Goal: Task Accomplishment & Management: Use online tool/utility

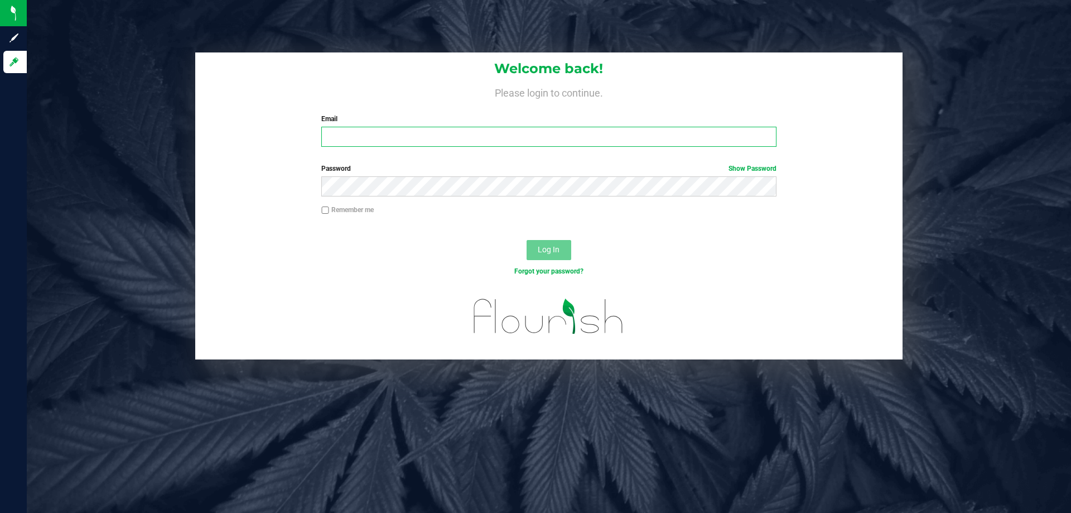
click at [387, 141] on input "Email" at bounding box center [548, 137] width 455 height 20
type input "[EMAIL_ADDRESS][DOMAIN_NAME]"
click at [526, 240] on button "Log In" at bounding box center [548, 250] width 45 height 20
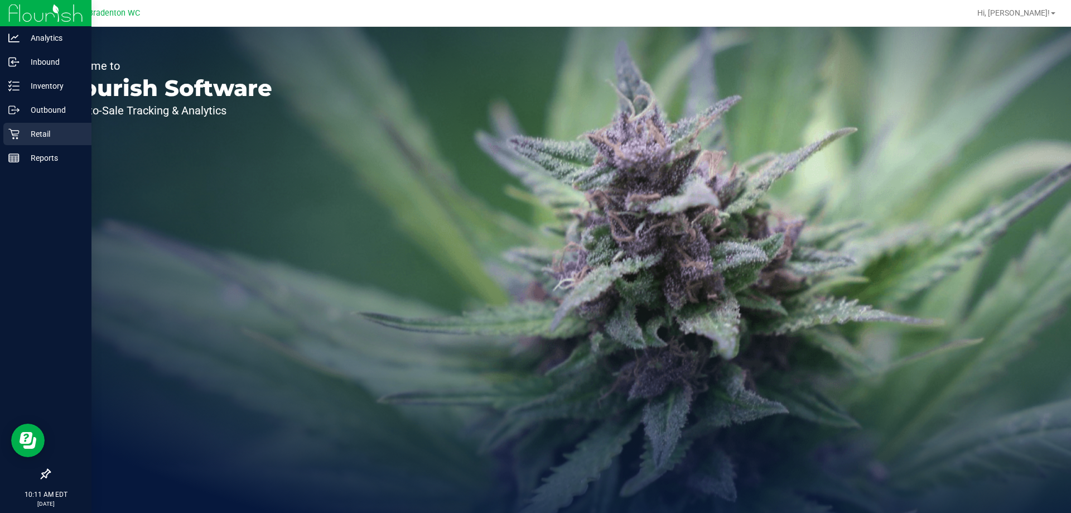
click at [40, 137] on p "Retail" at bounding box center [53, 133] width 67 height 13
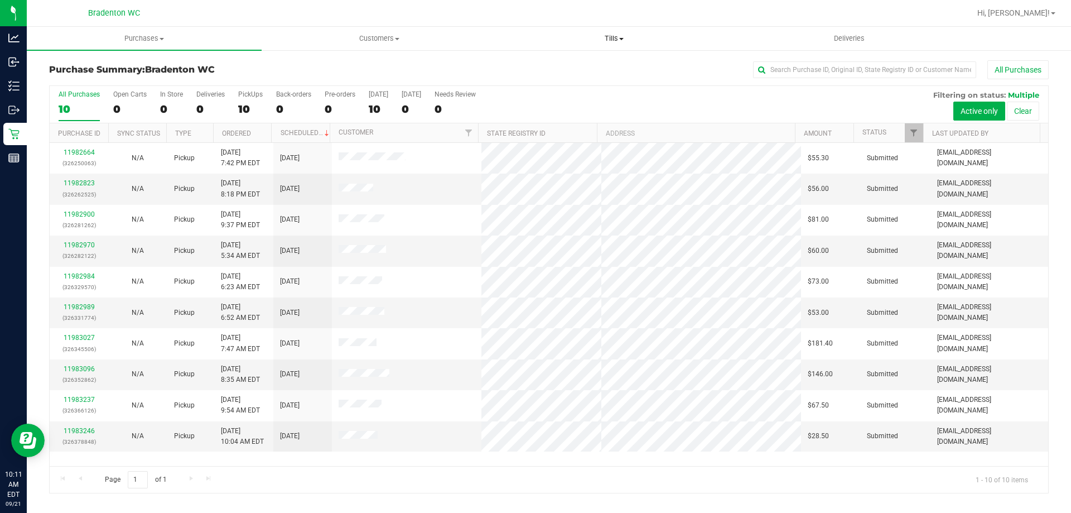
click at [612, 42] on span "Tills" at bounding box center [614, 38] width 234 height 10
click at [561, 65] on span "Manage tills" at bounding box center [533, 66] width 75 height 9
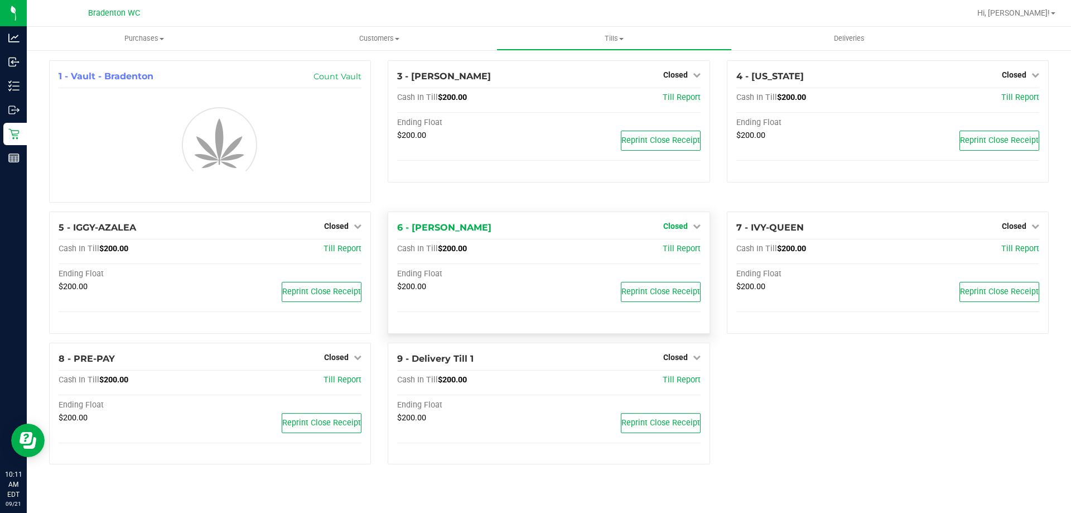
click at [678, 221] on span "Closed" at bounding box center [675, 225] width 25 height 9
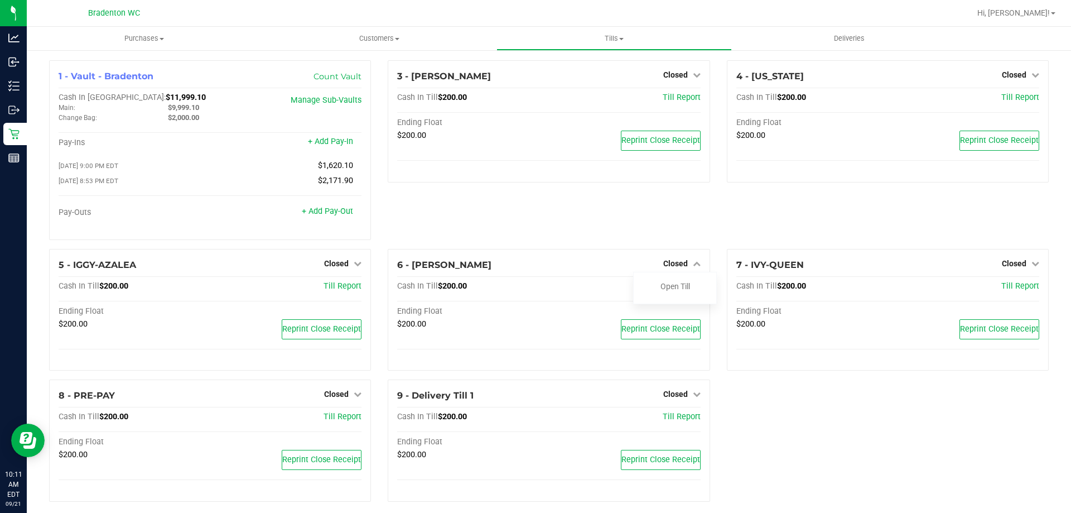
click at [674, 246] on div "3 - [PERSON_NAME] Closed Open Till Cash In Till $200.00 Till Report Ending Floa…" at bounding box center [548, 154] width 339 height 188
click at [660, 288] on link "Open Till" at bounding box center [675, 286] width 30 height 9
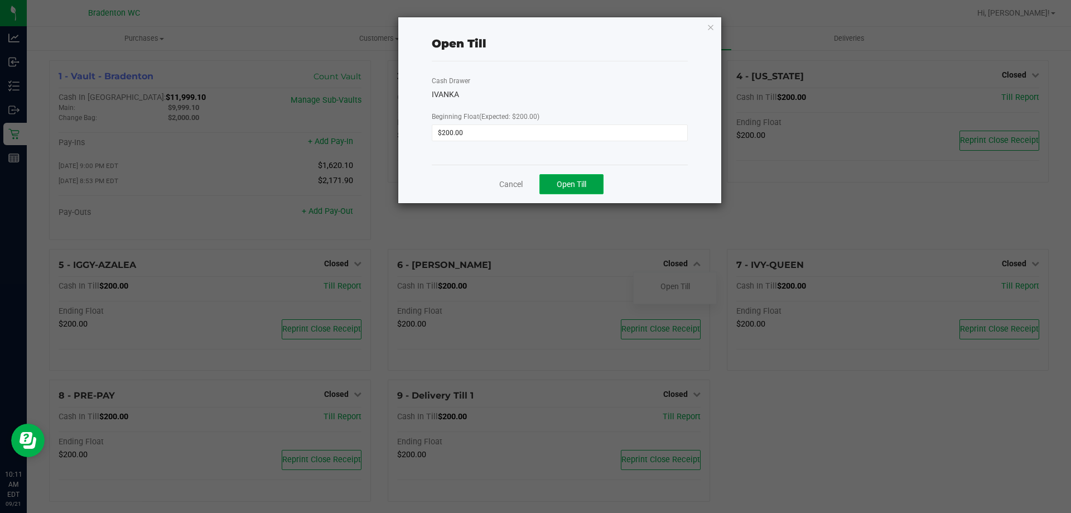
click at [545, 177] on button "Open Till" at bounding box center [571, 184] width 64 height 20
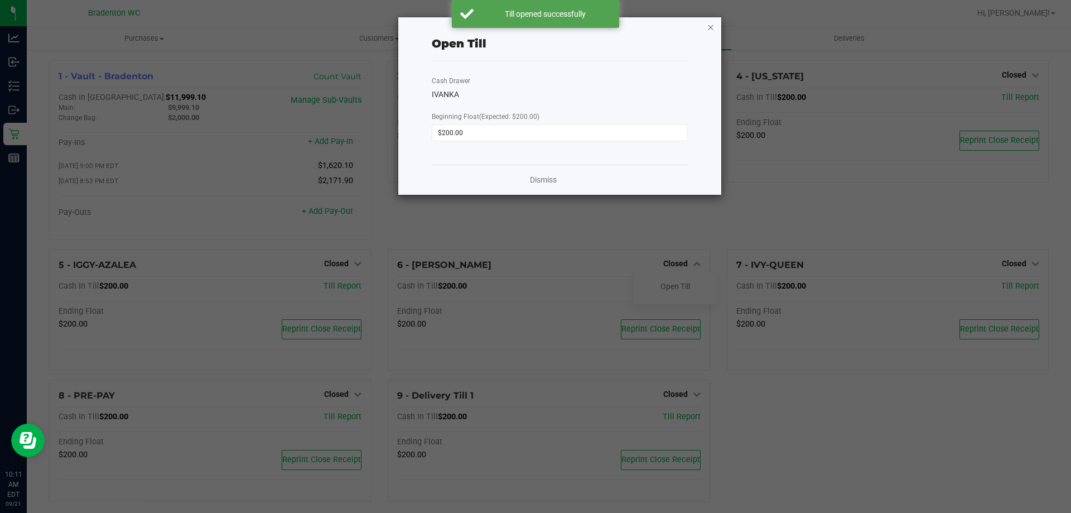
click at [709, 21] on icon "button" at bounding box center [711, 26] width 8 height 13
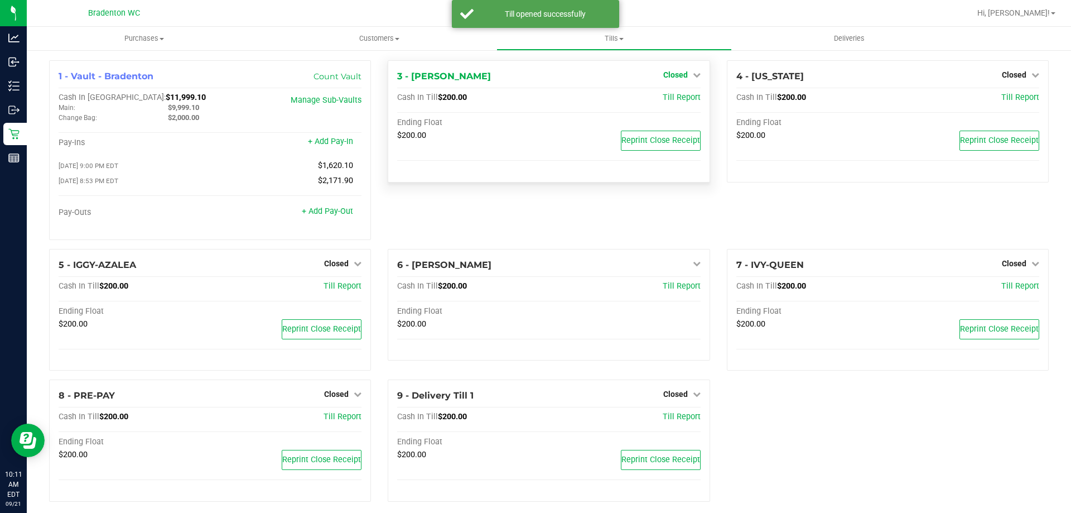
click at [679, 70] on span "Closed" at bounding box center [675, 74] width 25 height 9
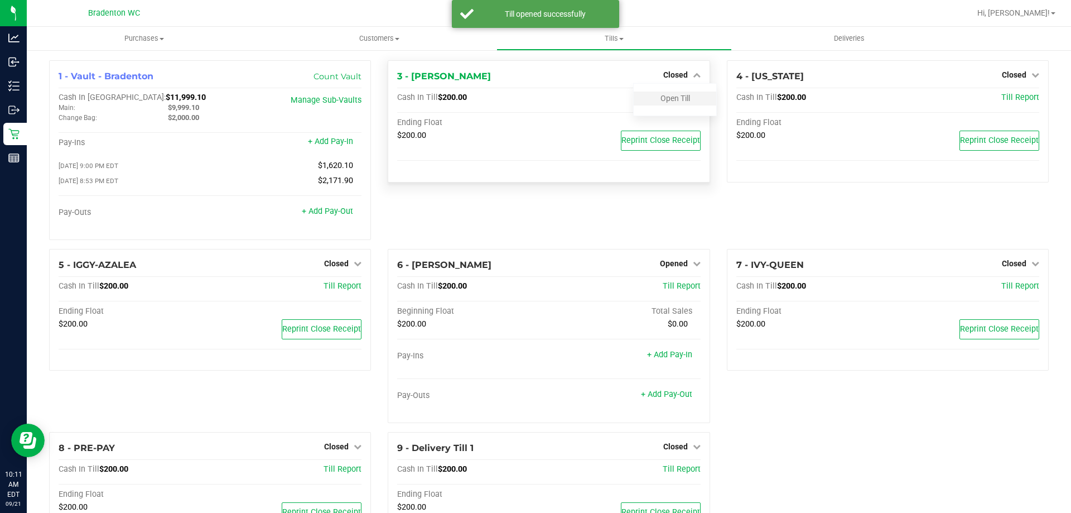
click at [670, 104] on div "Open Till" at bounding box center [675, 98] width 83 height 14
click at [661, 98] on link "Open Till" at bounding box center [675, 98] width 30 height 9
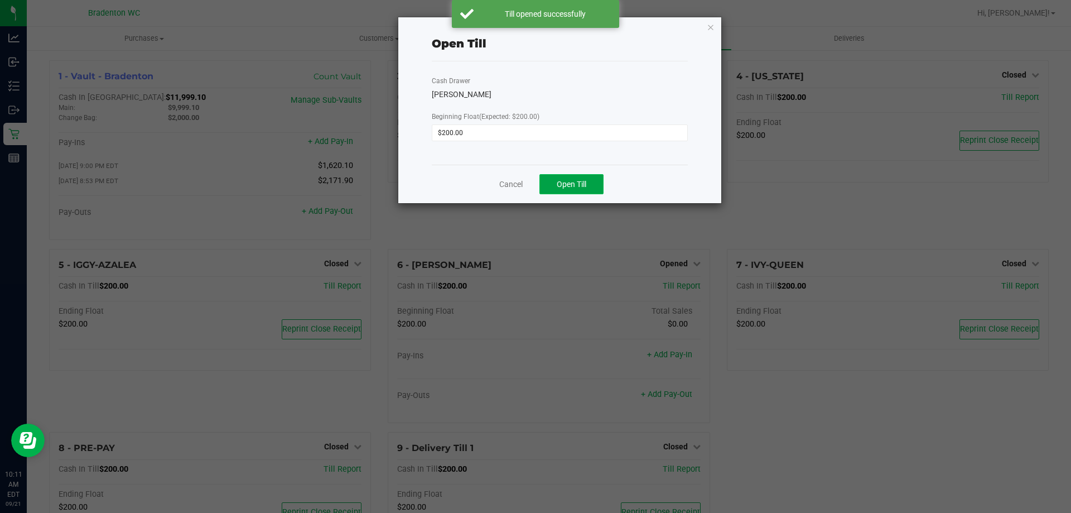
click at [596, 181] on button "Open Till" at bounding box center [571, 184] width 64 height 20
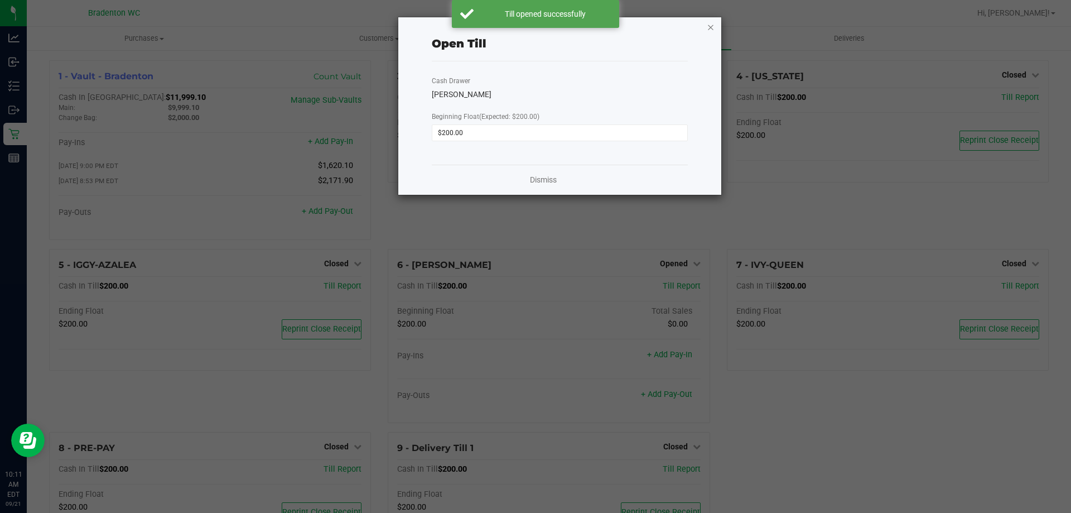
click at [710, 25] on icon "button" at bounding box center [711, 26] width 8 height 13
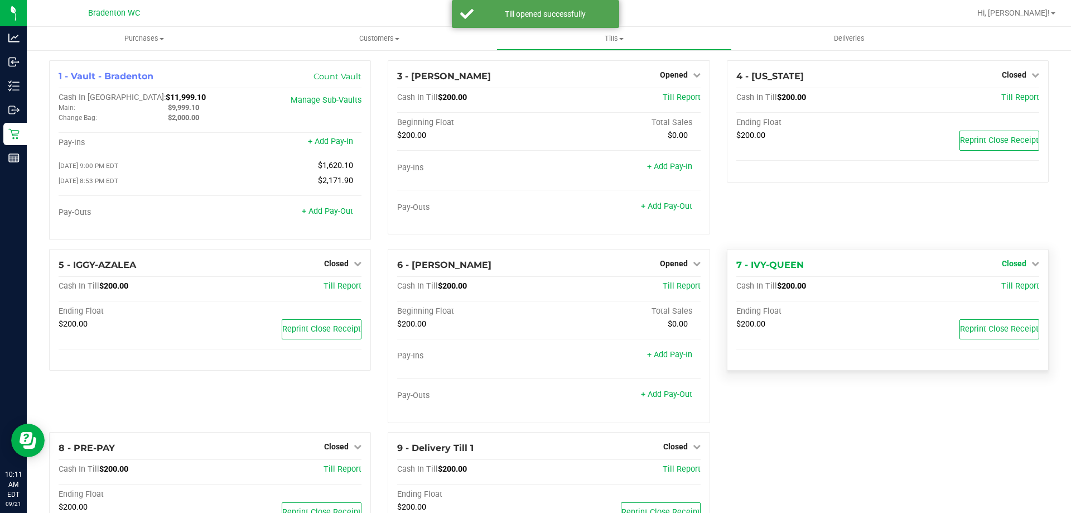
click at [1002, 264] on span "Closed" at bounding box center [1014, 263] width 25 height 9
click at [999, 287] on link "Open Till" at bounding box center [1014, 286] width 30 height 9
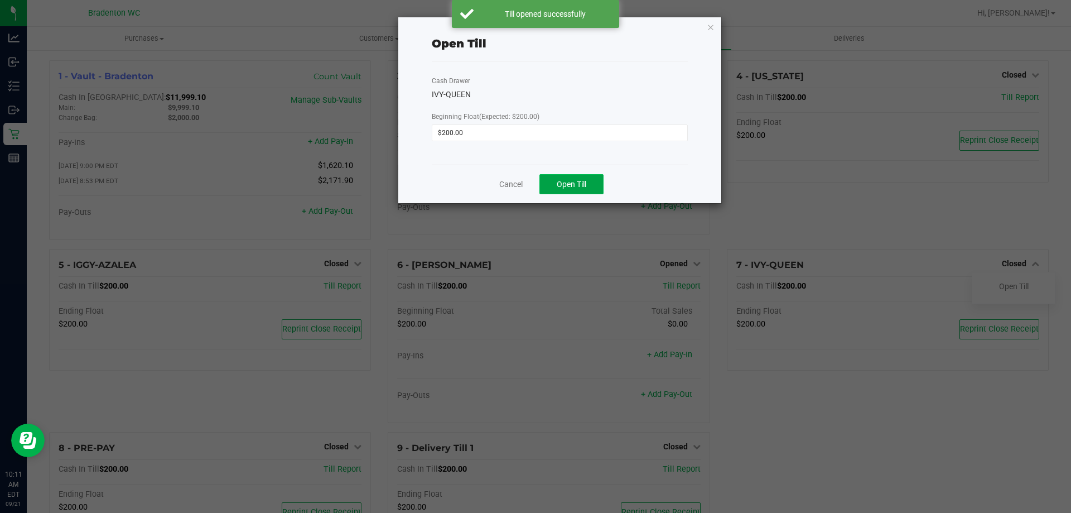
click at [594, 179] on button "Open Till" at bounding box center [571, 184] width 64 height 20
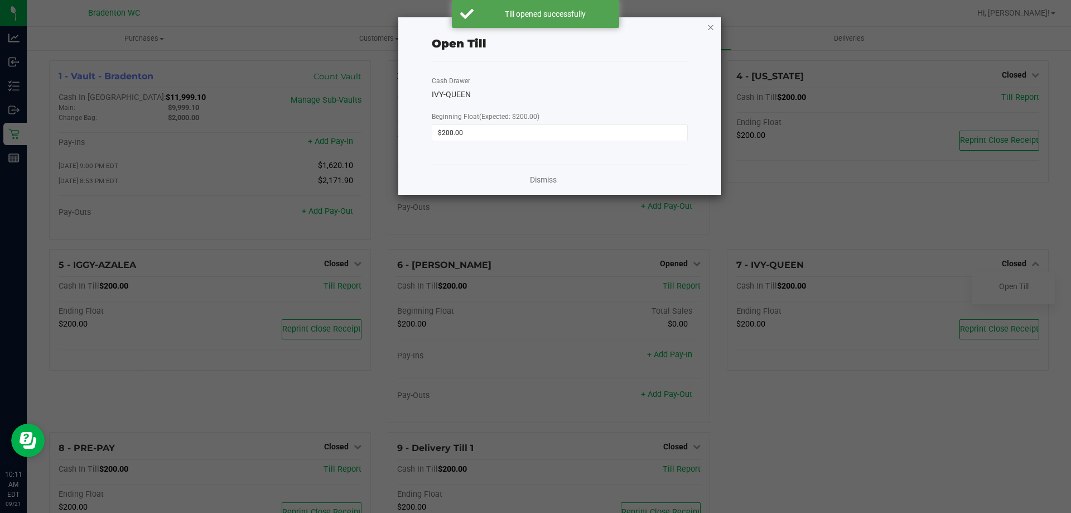
click at [710, 26] on icon "button" at bounding box center [711, 26] width 8 height 13
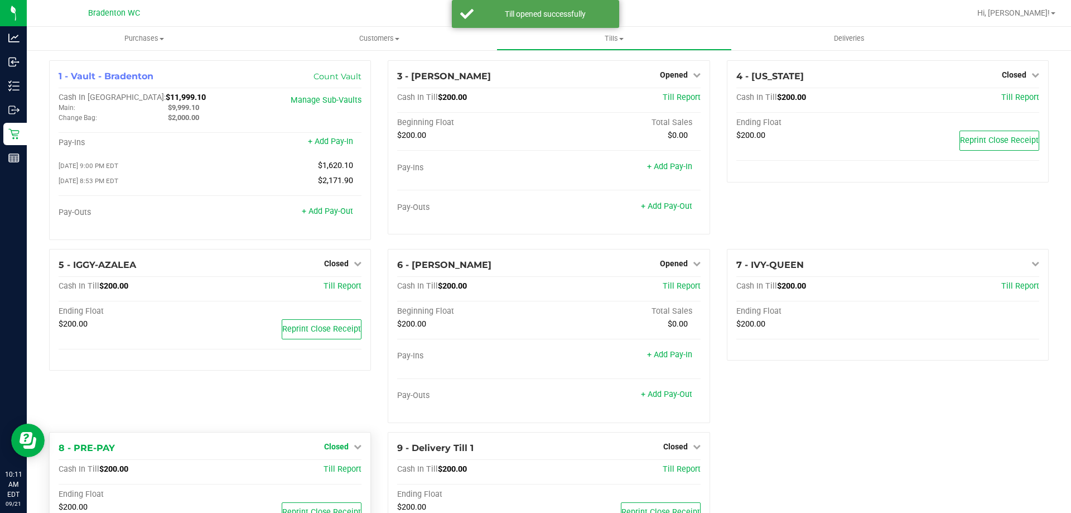
click at [341, 448] on span "Closed" at bounding box center [336, 446] width 25 height 9
click at [331, 473] on link "Open Till" at bounding box center [336, 469] width 30 height 9
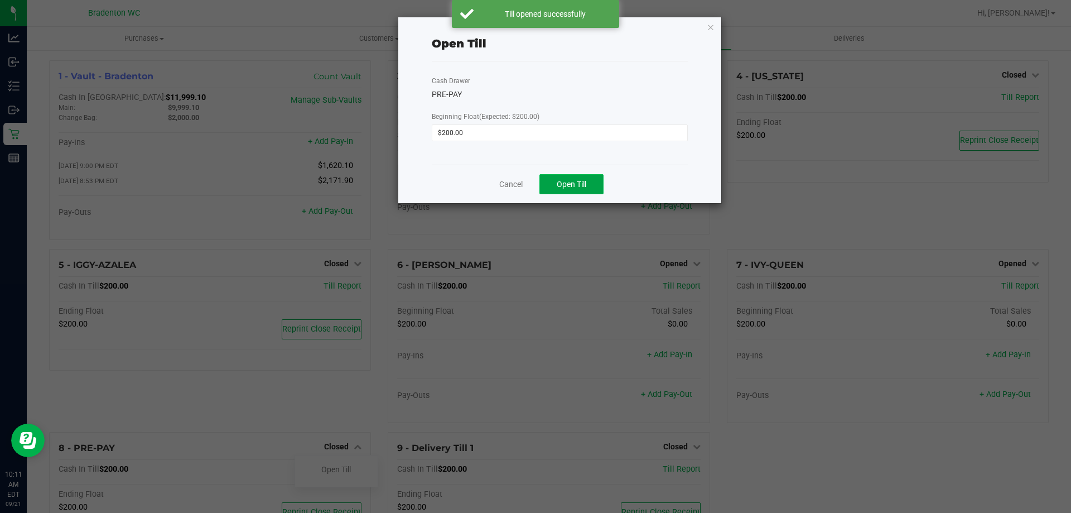
click at [566, 178] on button "Open Till" at bounding box center [571, 184] width 64 height 20
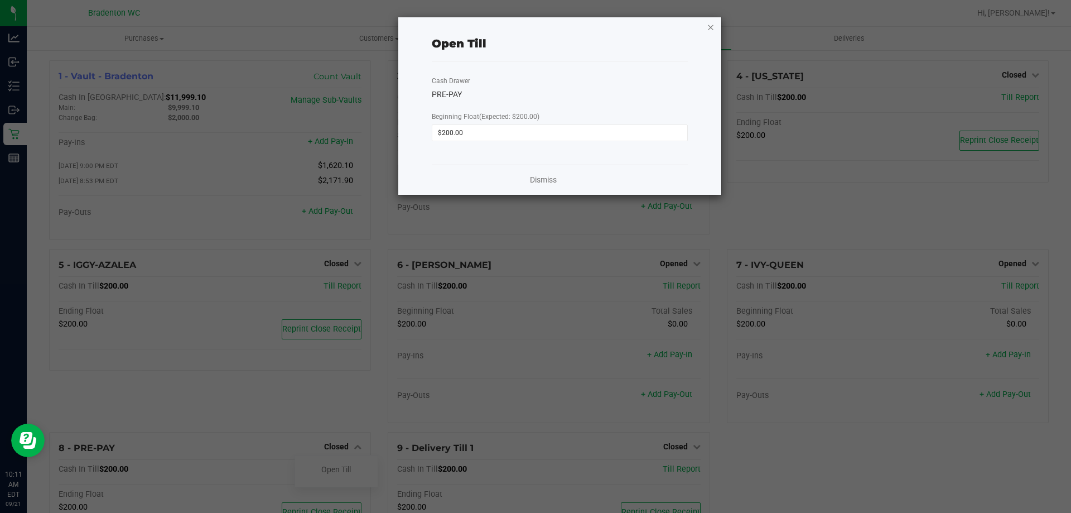
click at [710, 25] on icon "button" at bounding box center [711, 26] width 8 height 13
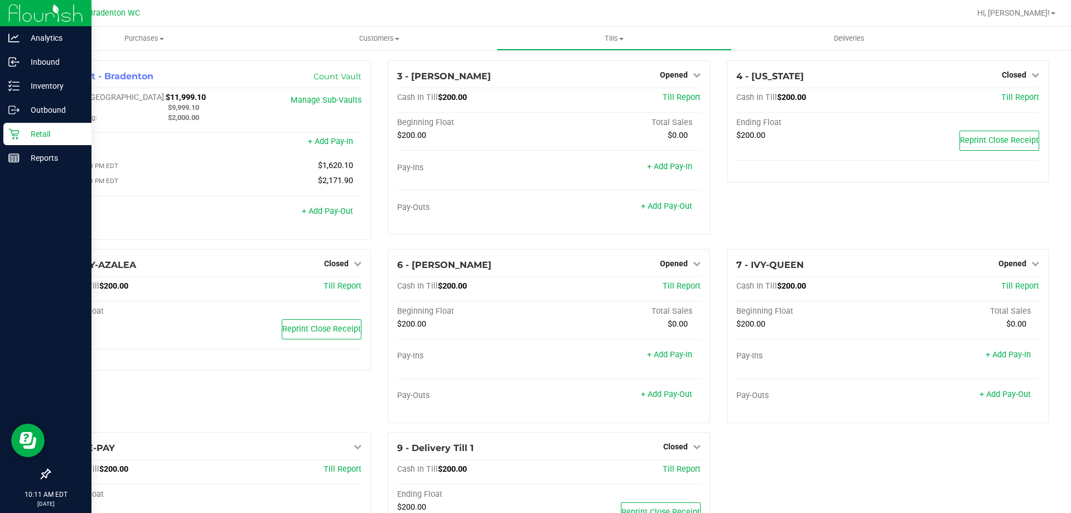
click at [40, 131] on p "Retail" at bounding box center [53, 133] width 67 height 13
